Goal: Task Accomplishment & Management: Use online tool/utility

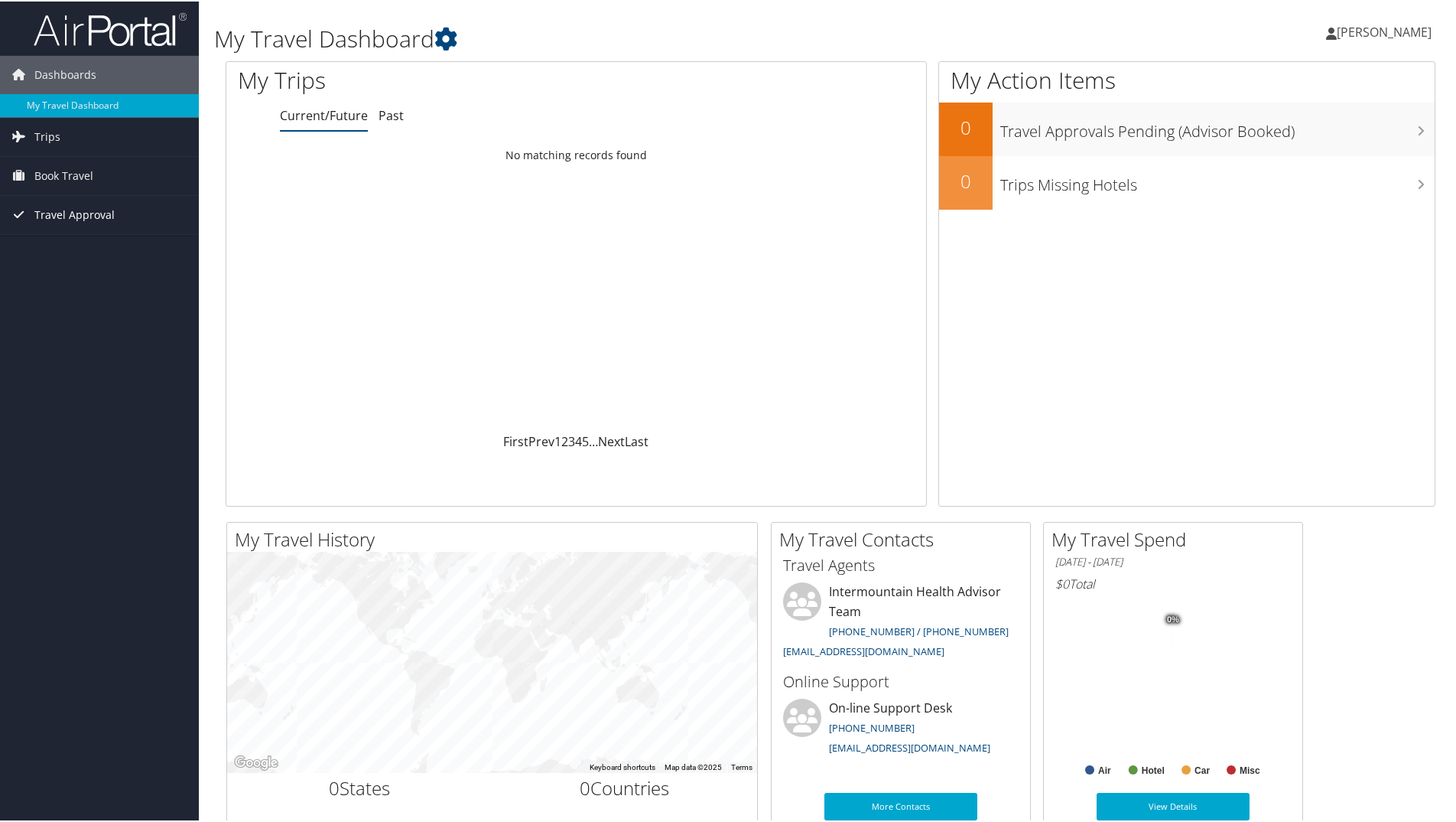
click at [77, 213] on span "Travel Approval" at bounding box center [74, 213] width 81 height 38
click at [19, 175] on icon at bounding box center [19, 173] width 23 height 23
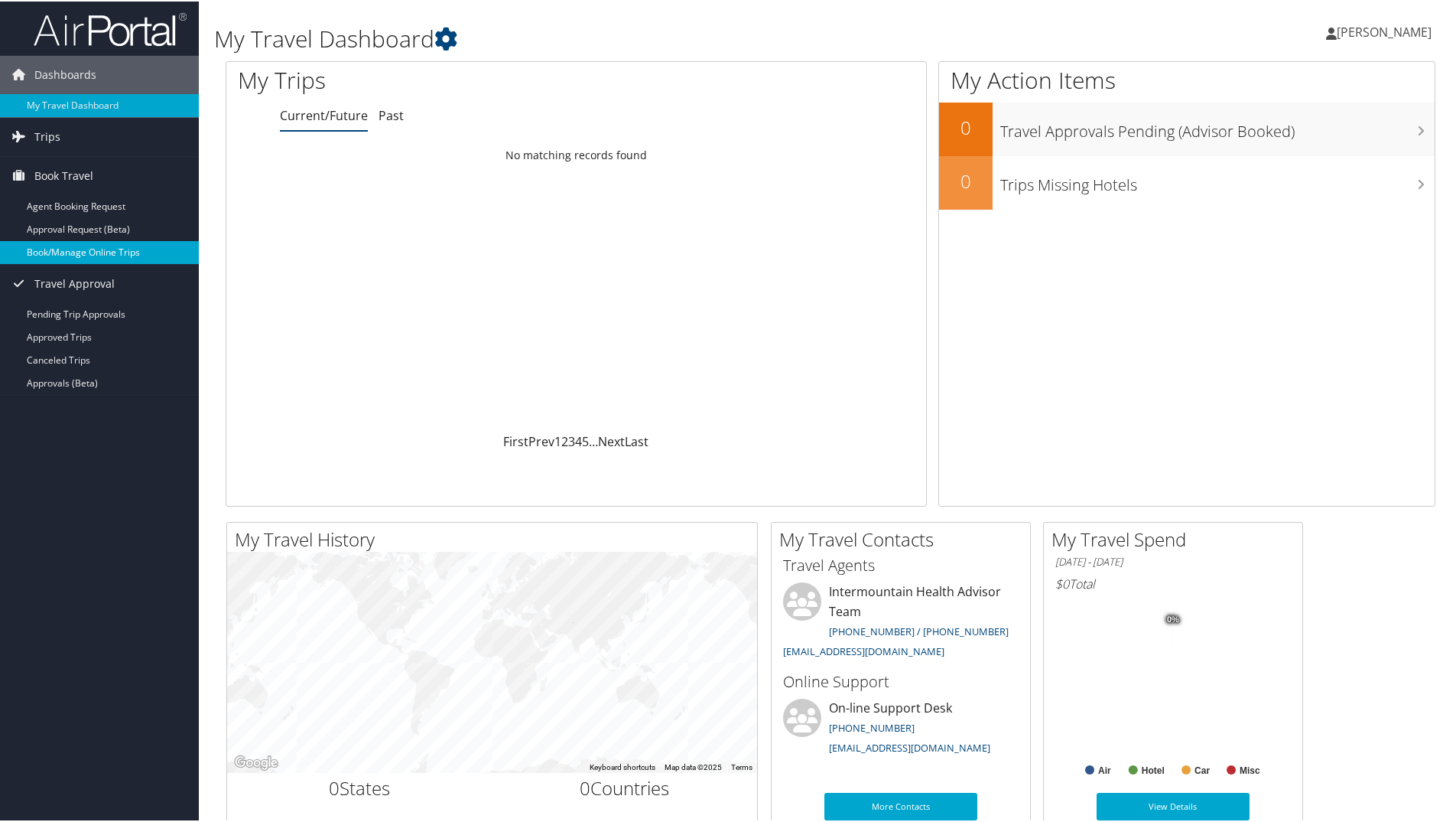
click at [125, 247] on link "Book/Manage Online Trips" at bounding box center [99, 250] width 199 height 23
